Goal: Navigation & Orientation: Find specific page/section

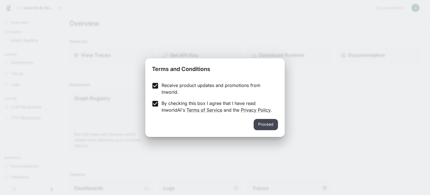
click at [266, 121] on button "Proceed" at bounding box center [266, 124] width 24 height 11
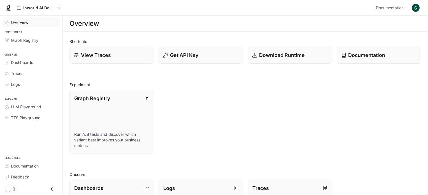
click at [13, 21] on span "Overview" at bounding box center [19, 22] width 17 height 6
click at [18, 41] on span "Graph Registry" at bounding box center [24, 40] width 27 height 6
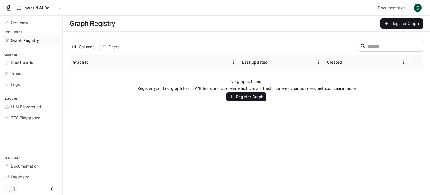
click at [419, 9] on img "button" at bounding box center [418, 8] width 8 height 8
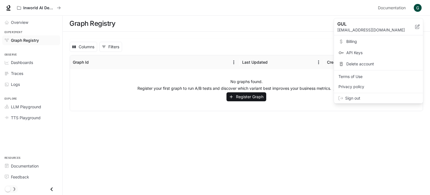
click at [348, 53] on span "API Keys" at bounding box center [382, 53] width 72 height 6
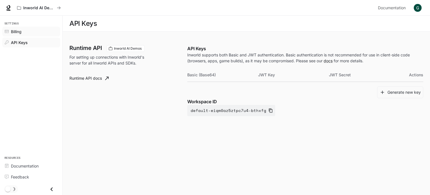
click at [16, 31] on span "Billing" at bounding box center [16, 32] width 11 height 6
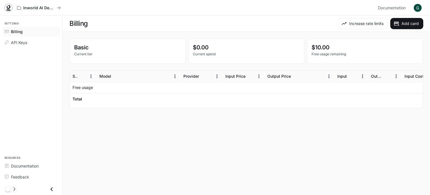
click at [10, 9] on icon at bounding box center [9, 8] width 6 height 6
